Goal: Check status: Check status

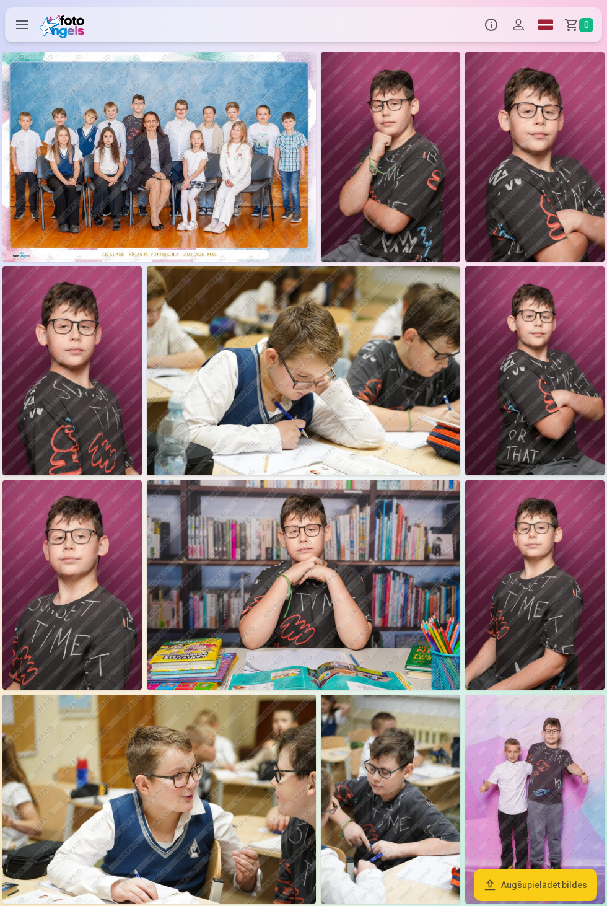
click at [514, 35] on button "Profils" at bounding box center [518, 24] width 27 height 35
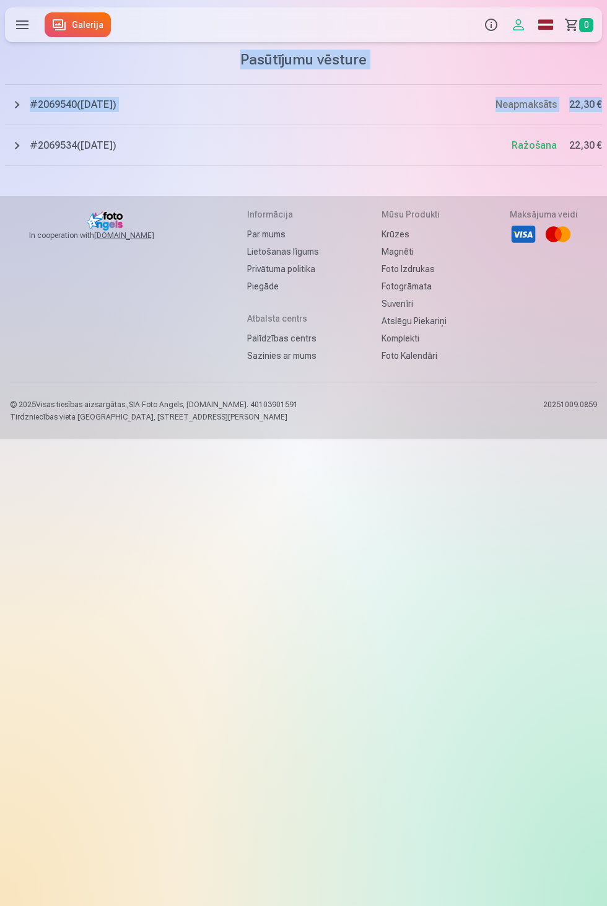
copy main "Pasūtījumu vēsture # 2069540 ( 12.10.2025 ) Neapmaksāts 22,30 €"
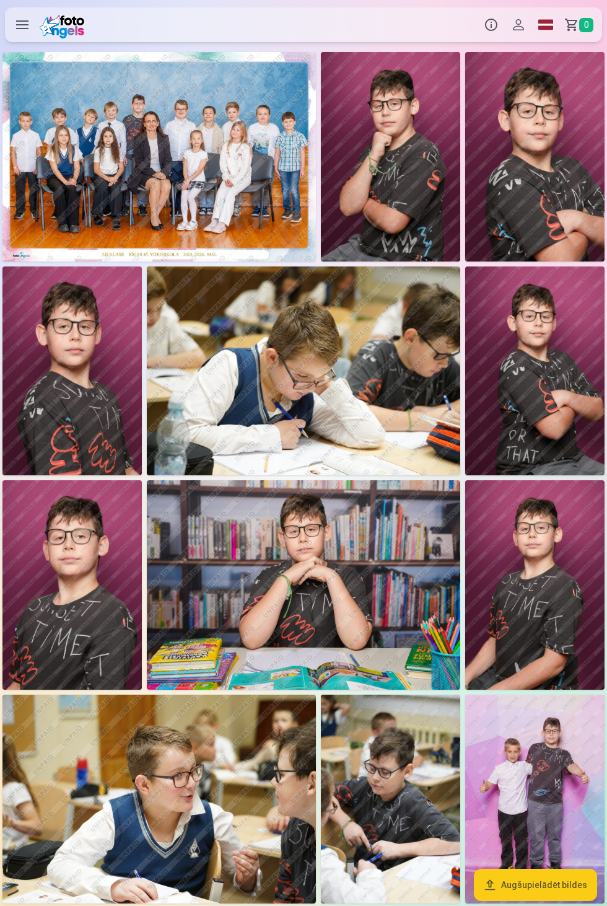
click at [522, 40] on button "Profils" at bounding box center [518, 24] width 27 height 35
